Goal: Transaction & Acquisition: Subscribe to service/newsletter

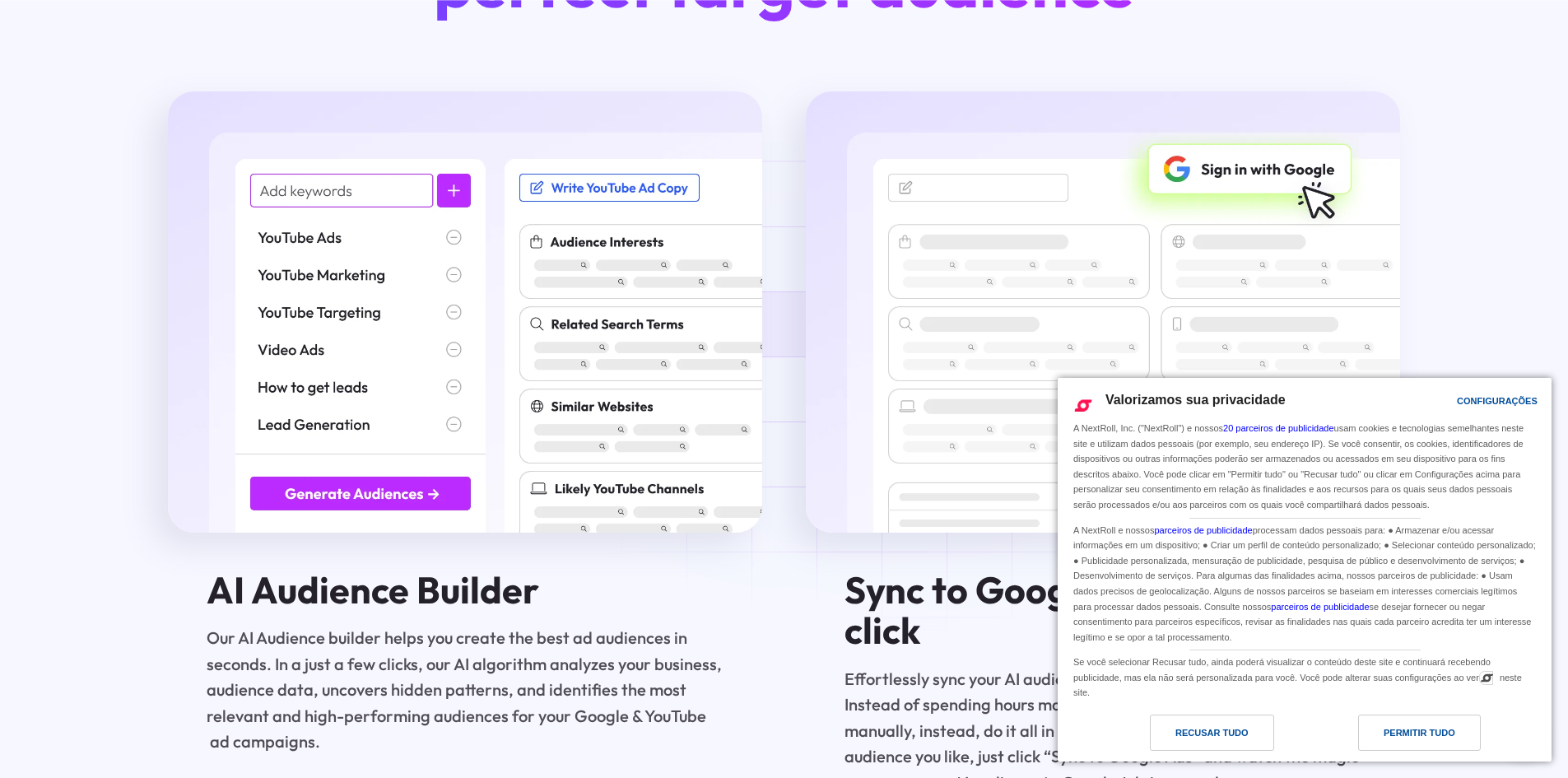
scroll to position [3138, 0]
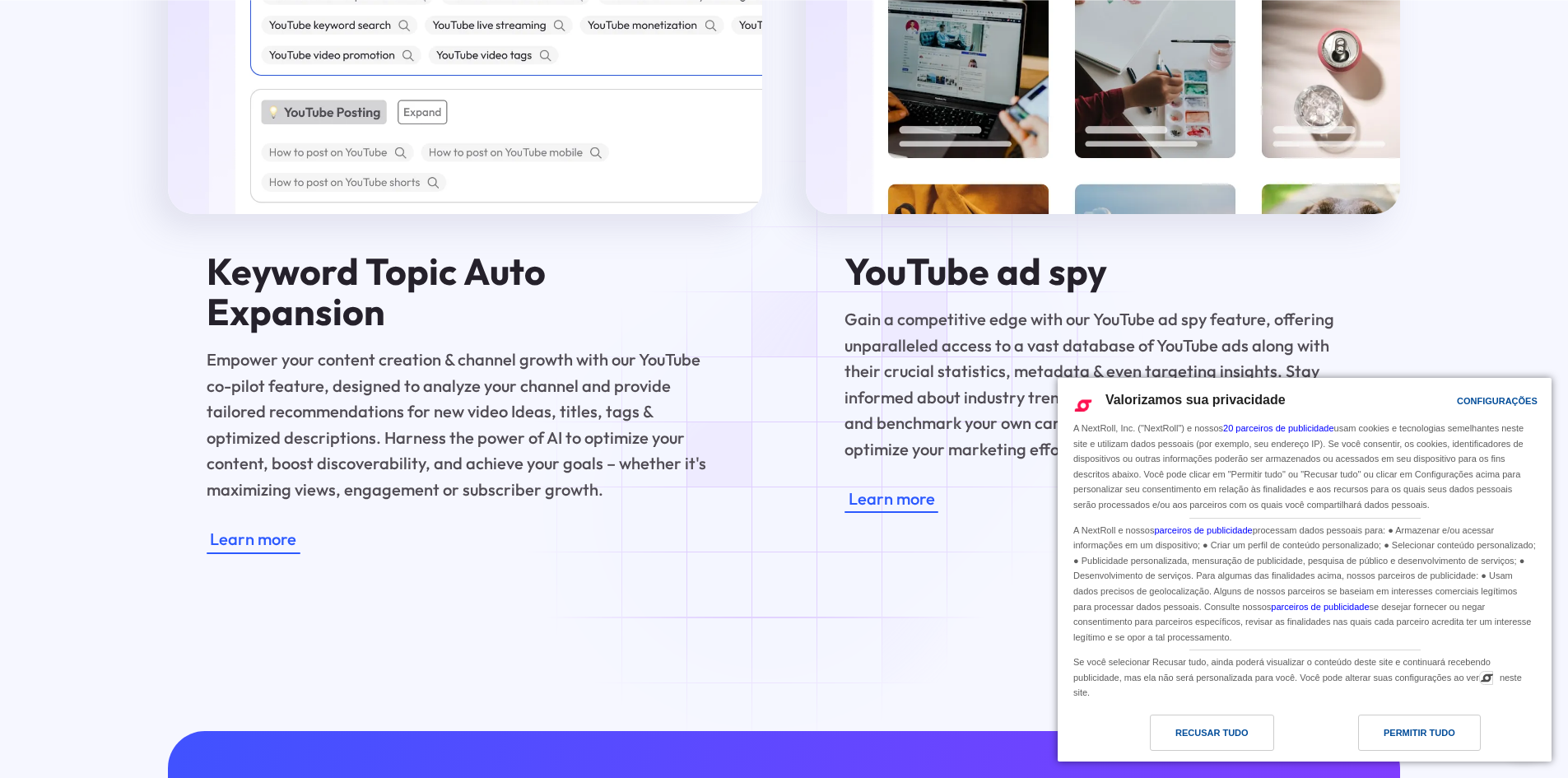
drag, startPoint x: 777, startPoint y: 363, endPoint x: 772, endPoint y: 506, distance: 143.1
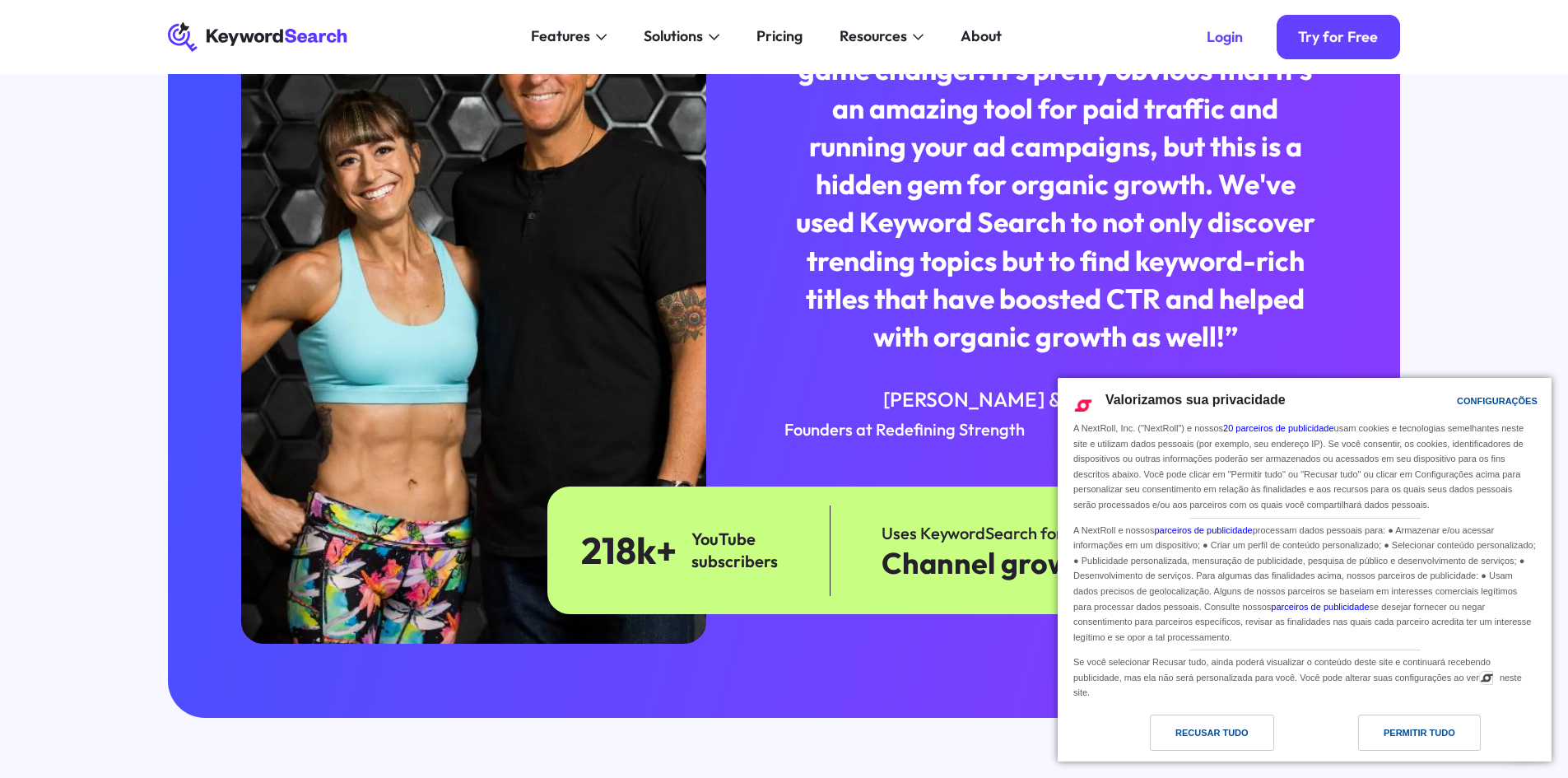
scroll to position [0, 0]
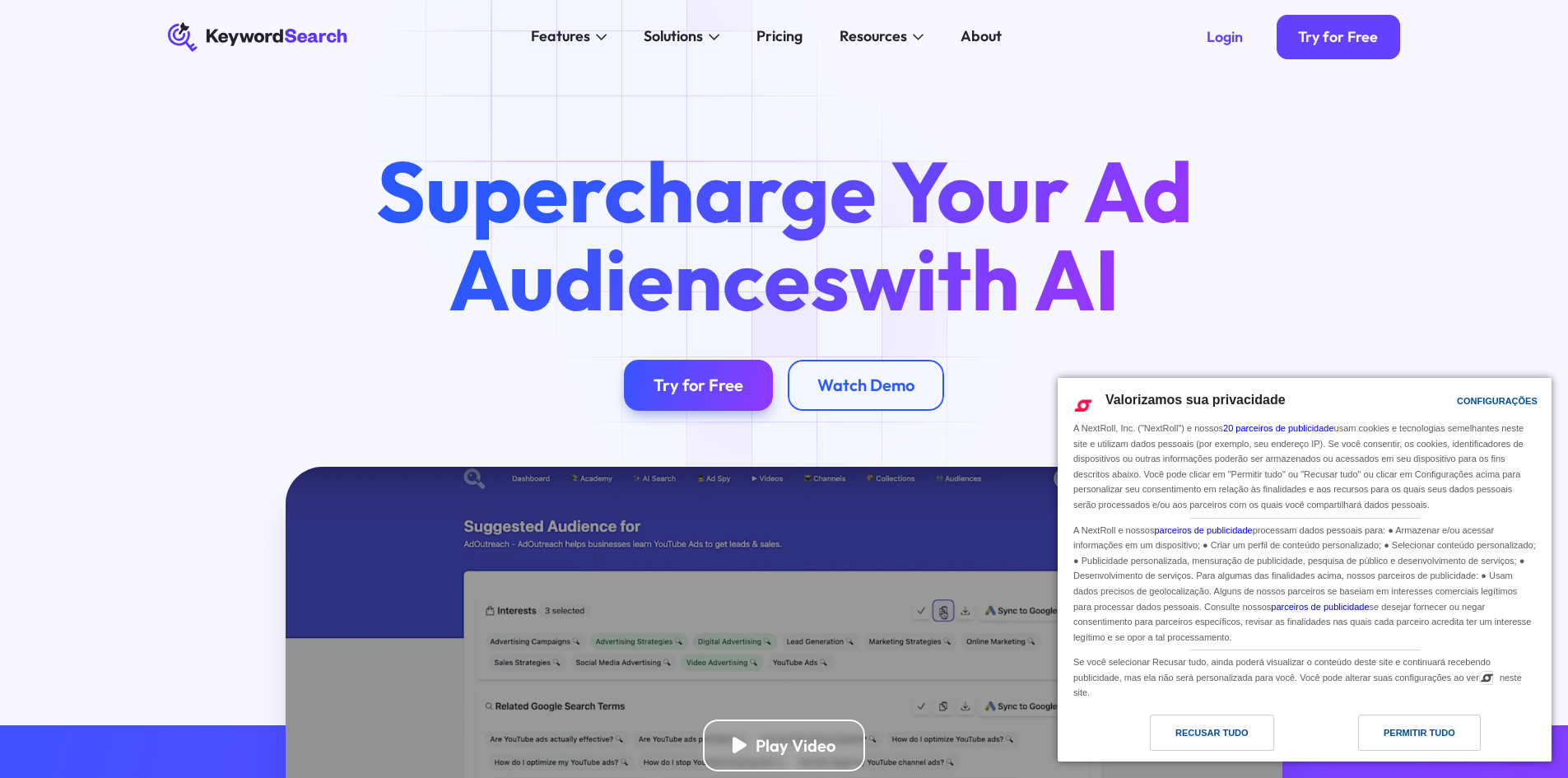
drag, startPoint x: 774, startPoint y: 477, endPoint x: 603, endPoint y: 100, distance: 414.0
click at [1232, 46] on div "Login" at bounding box center [1225, 36] width 36 height 18
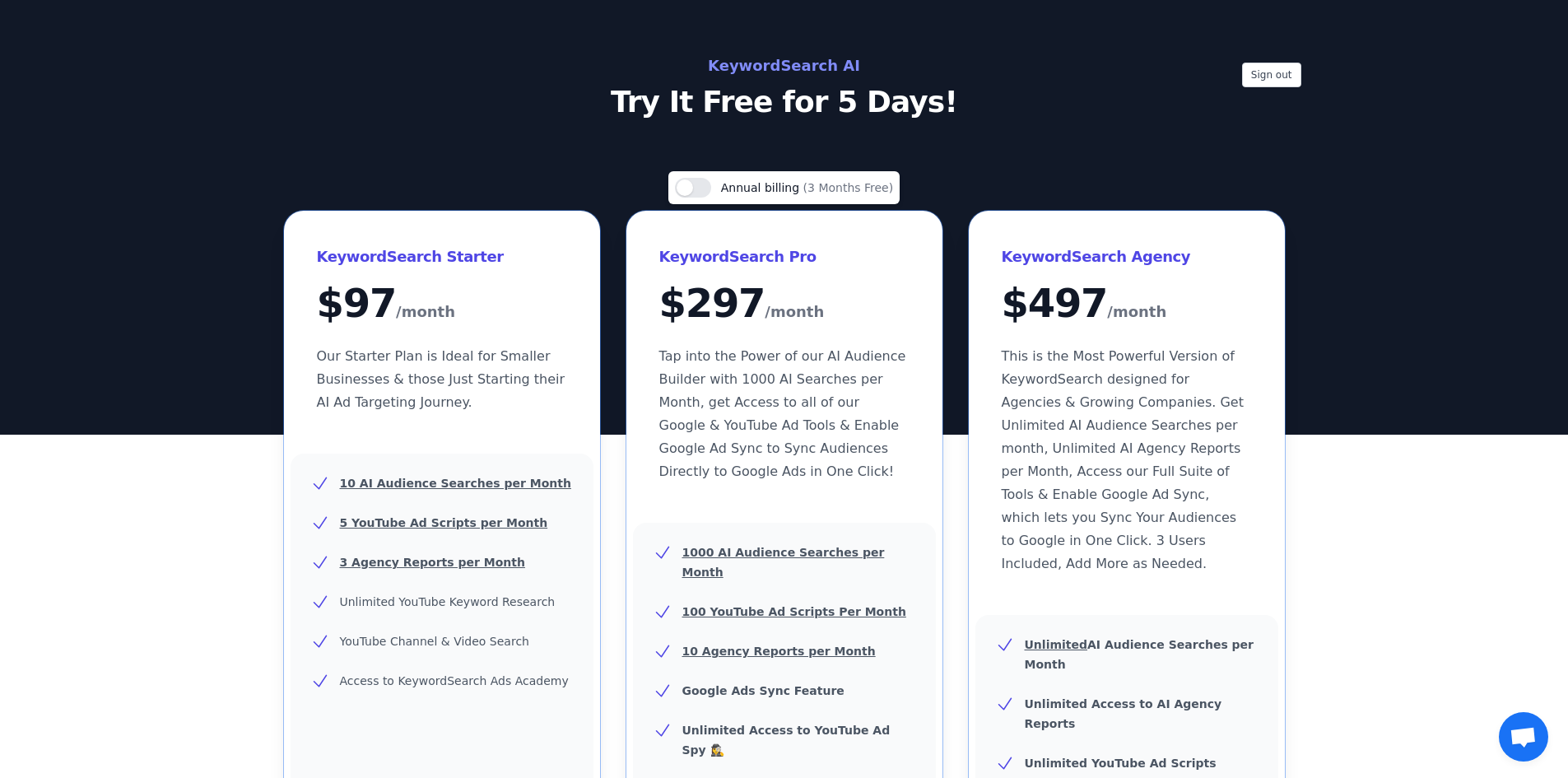
drag, startPoint x: 1100, startPoint y: 554, endPoint x: 1031, endPoint y: 149, distance: 410.8
click at [1268, 73] on button "Sign out" at bounding box center [1272, 75] width 59 height 25
